Goal: Navigation & Orientation: Find specific page/section

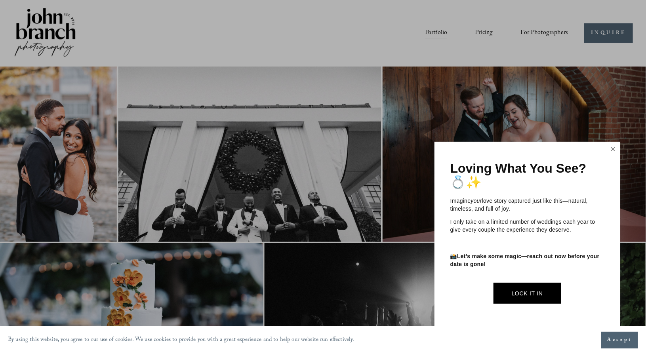
click at [610, 145] on link "Close" at bounding box center [613, 149] width 12 height 13
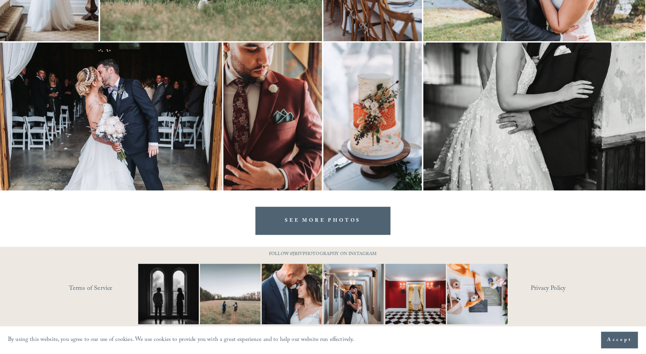
scroll to position [2497, 0]
click at [324, 221] on link "SEE MORE PHOTOS" at bounding box center [323, 221] width 135 height 28
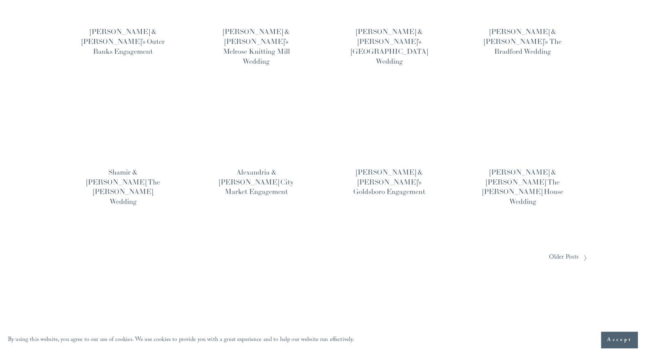
scroll to position [490, 0]
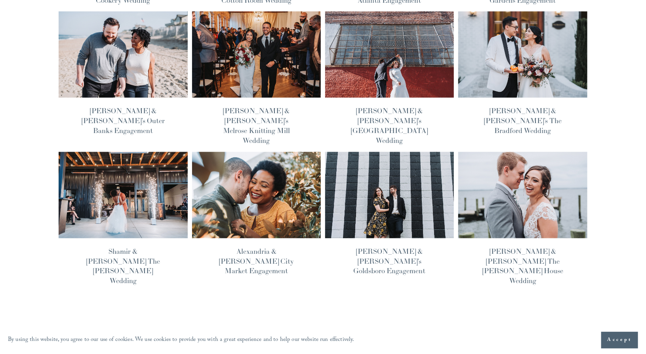
click at [572, 331] on span "Older Posts" at bounding box center [564, 337] width 30 height 12
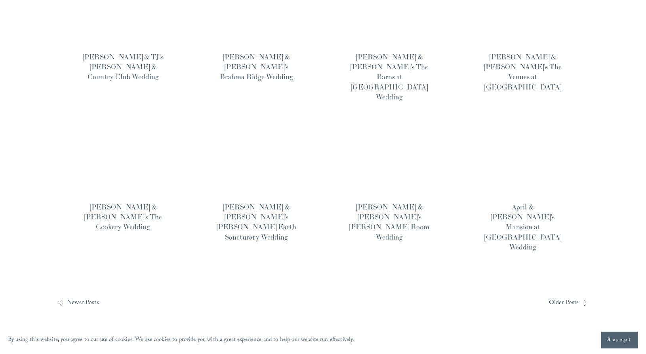
scroll to position [555, 0]
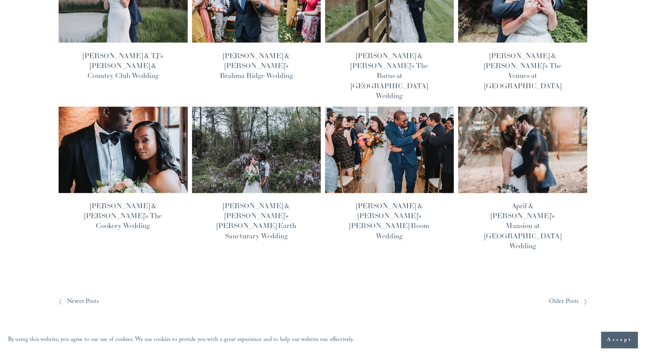
click at [574, 296] on span "Older Posts" at bounding box center [564, 302] width 30 height 12
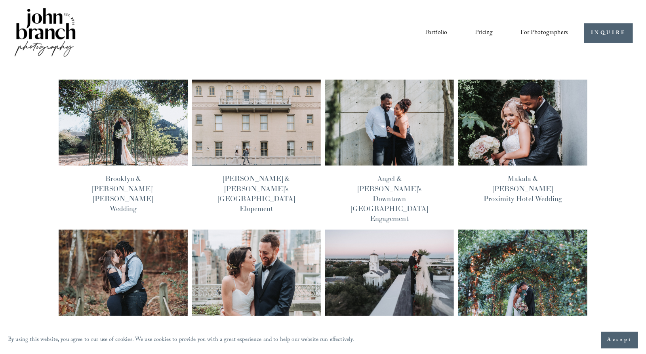
click at [444, 34] on link "Portfolio" at bounding box center [436, 33] width 22 height 13
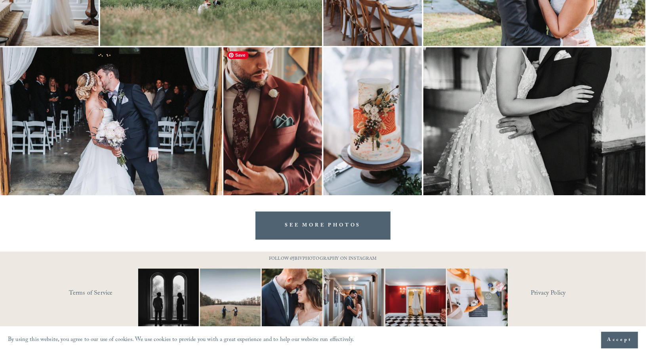
scroll to position [2497, 0]
